Goal: Find specific page/section: Find specific page/section

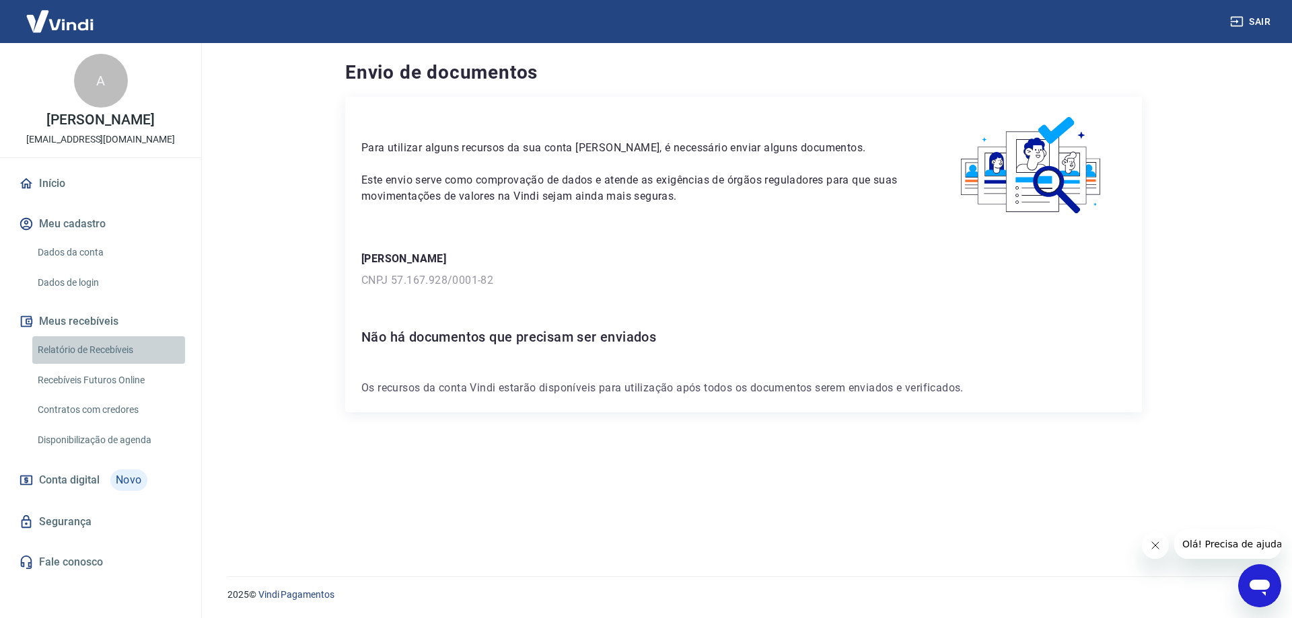
click at [98, 357] on link "Relatório de Recebíveis" at bounding box center [108, 350] width 153 height 28
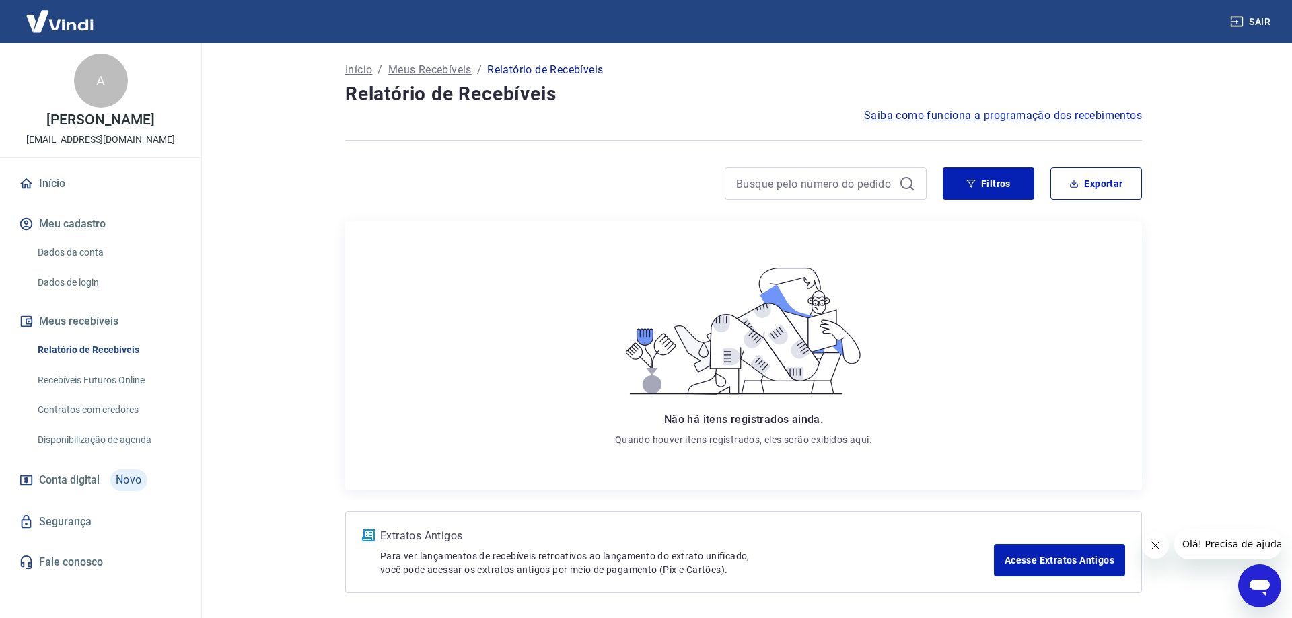
scroll to position [50, 0]
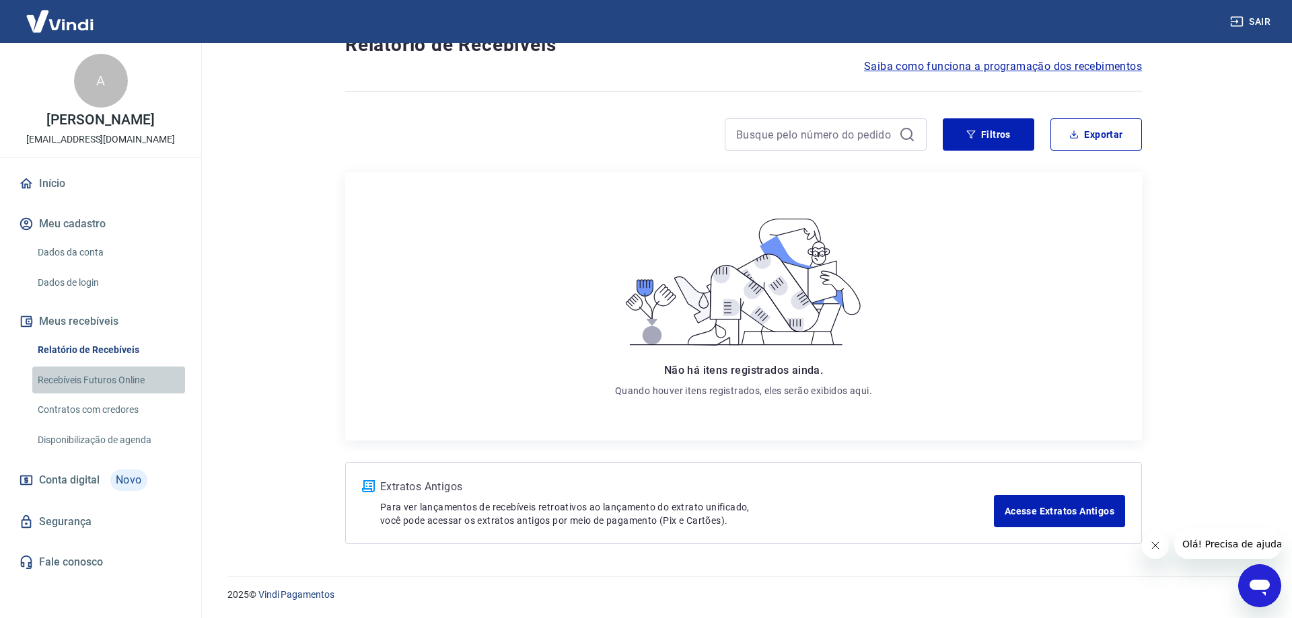
click at [126, 381] on link "Recebíveis Futuros Online" at bounding box center [108, 381] width 153 height 28
